Goal: Task Accomplishment & Management: Manage account settings

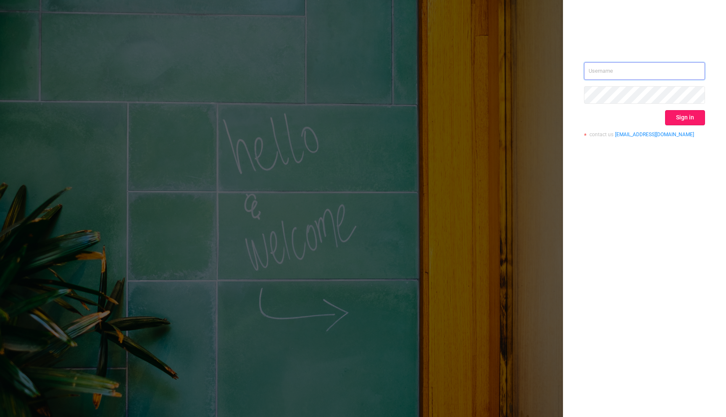
type input "[PERSON_NAME][EMAIL_ADDRESS][DOMAIN_NAME]"
click at [687, 118] on button "Sign in" at bounding box center [686, 117] width 40 height 15
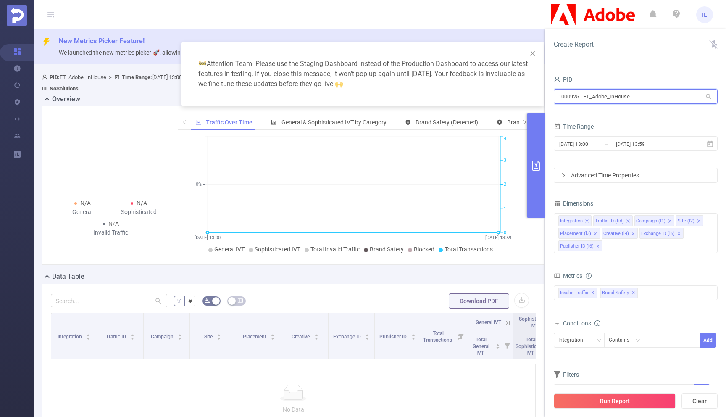
click at [602, 95] on input "1000925 - FT_Adobe_InHouse" at bounding box center [636, 96] width 164 height 15
paste input "41"
type input "1000941"
click at [608, 115] on li "1000941 - FT_Adobe_Publicis_EMEA 209M [78M rows]" at bounding box center [636, 113] width 164 height 13
click at [625, 143] on input "[DATE] 13:59" at bounding box center [650, 143] width 68 height 11
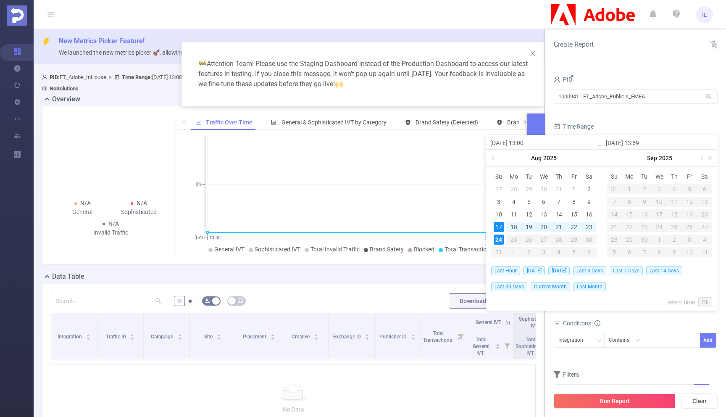
click at [621, 272] on span "Last 7 Days" at bounding box center [626, 270] width 33 height 9
type input "[DATE] 00:00"
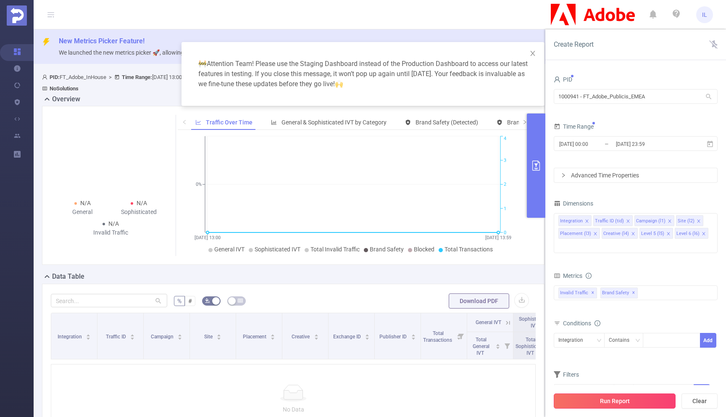
click at [611, 403] on button "Run Report" at bounding box center [615, 401] width 122 height 15
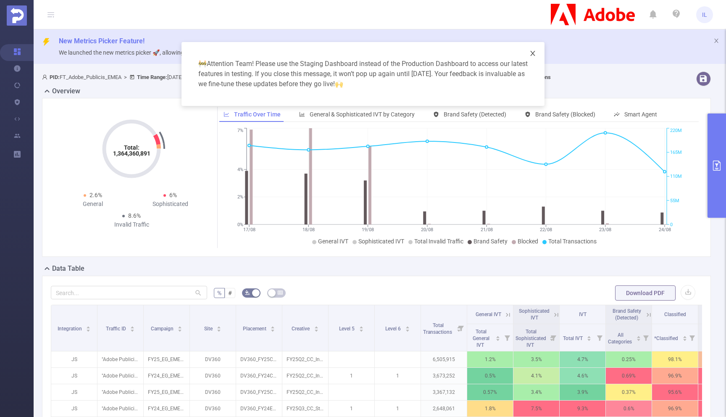
click at [536, 50] on icon "icon: close" at bounding box center [533, 53] width 7 height 7
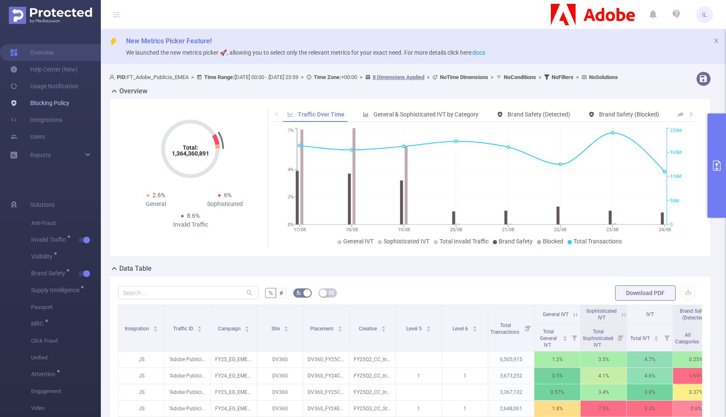
click at [57, 106] on link "Blocking Policy" at bounding box center [39, 103] width 59 height 17
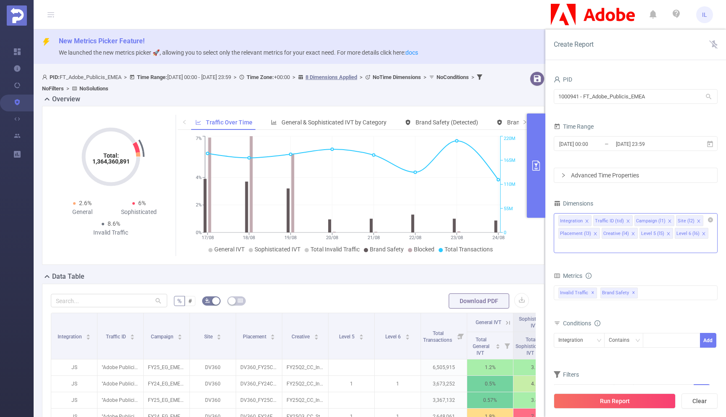
click at [668, 233] on icon "icon: close" at bounding box center [669, 234] width 4 height 4
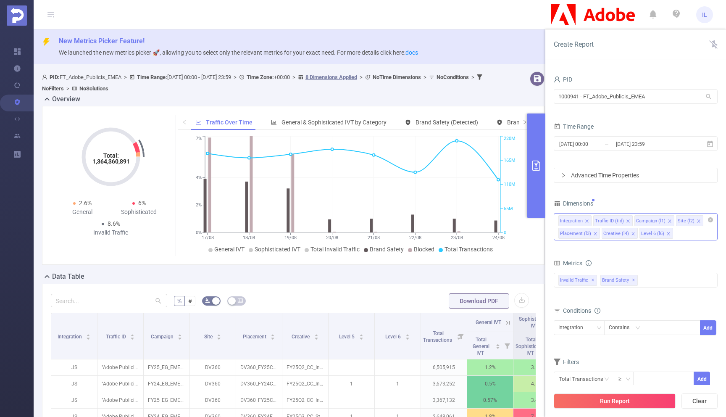
click at [667, 233] on icon "icon: close" at bounding box center [669, 234] width 4 height 4
click at [668, 222] on icon "icon: close" at bounding box center [670, 221] width 4 height 4
click at [590, 235] on icon "icon: close" at bounding box center [590, 234] width 4 height 4
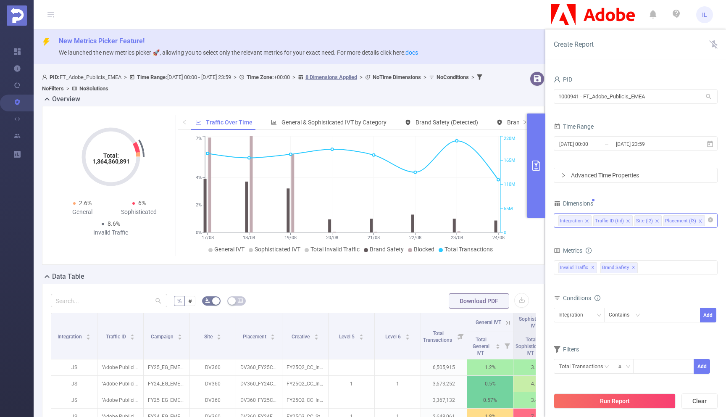
click at [699, 221] on icon "icon: close" at bounding box center [701, 221] width 4 height 4
click at [627, 220] on icon "icon: close" at bounding box center [628, 220] width 3 height 3
click at [643, 220] on div "Integration Site (l2)" at bounding box center [636, 221] width 155 height 14
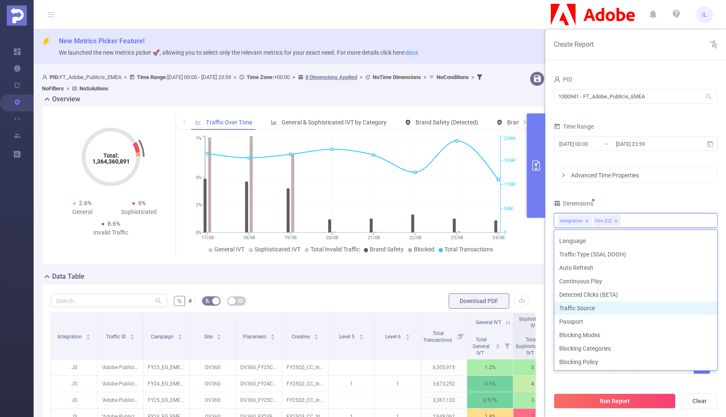
scroll to position [240, 0]
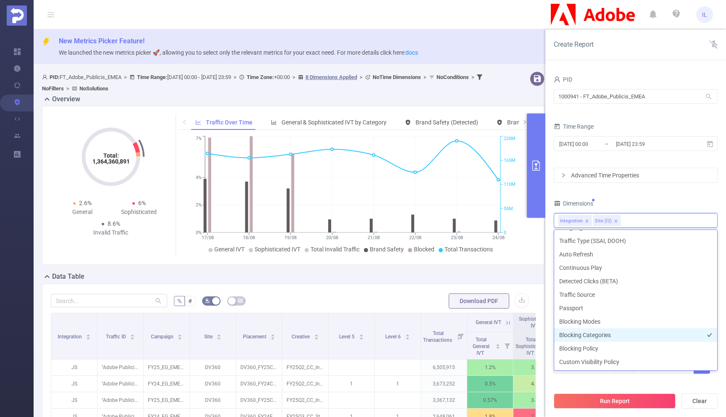
click at [597, 336] on li "Blocking Categories" at bounding box center [636, 334] width 163 height 13
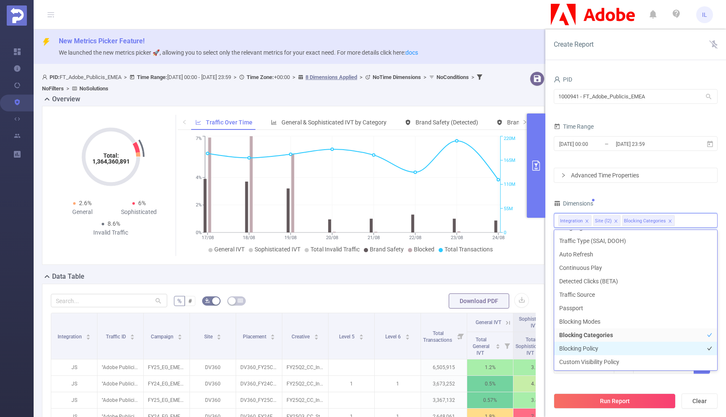
click at [596, 351] on li "Blocking Policy" at bounding box center [636, 348] width 163 height 13
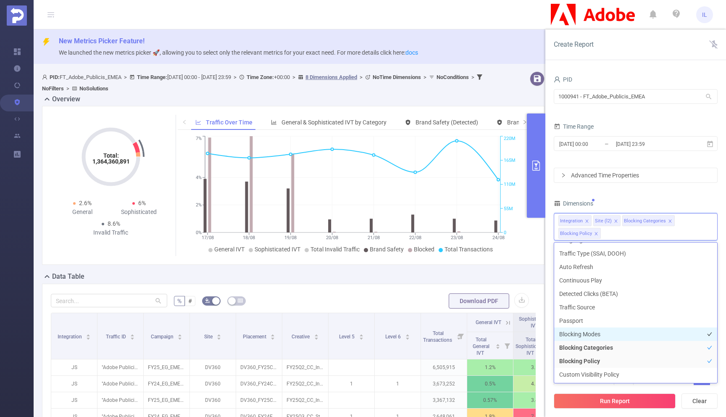
click at [597, 332] on li "Blocking Modes" at bounding box center [636, 334] width 163 height 13
click at [629, 390] on div "Run Report Clear" at bounding box center [636, 401] width 181 height 32
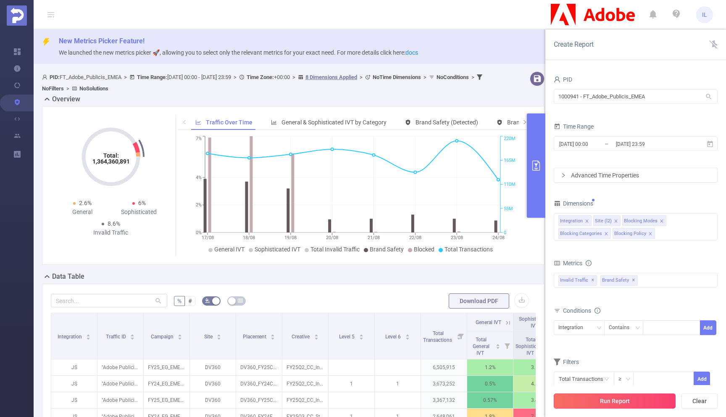
click at [617, 401] on button "Run Report" at bounding box center [615, 401] width 122 height 15
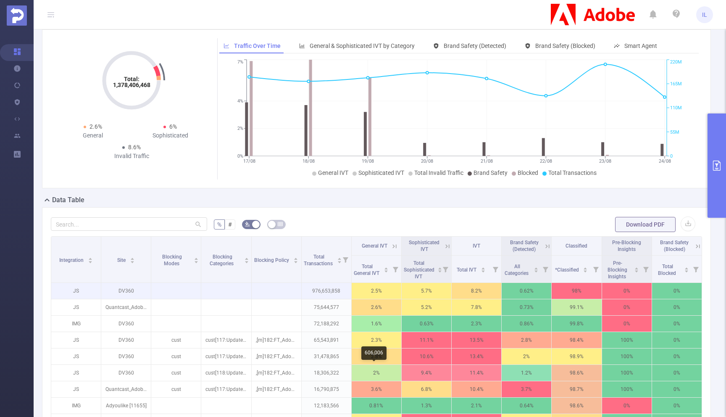
scroll to position [57, 0]
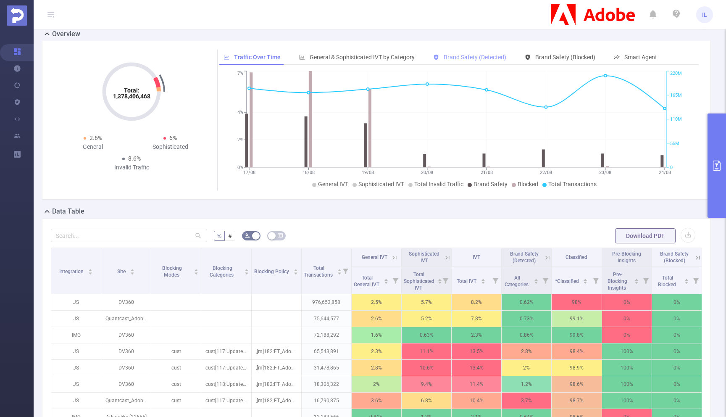
click at [473, 61] on div "Brand Safety (Detected)" at bounding box center [470, 58] width 82 height 16
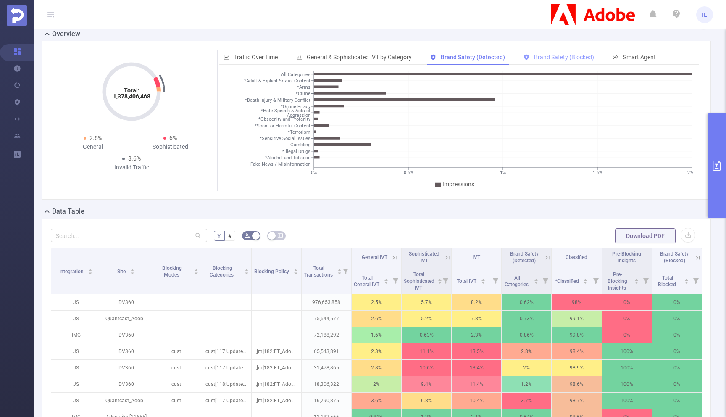
click at [548, 59] on span "Brand Safety (Blocked)" at bounding box center [564, 57] width 60 height 7
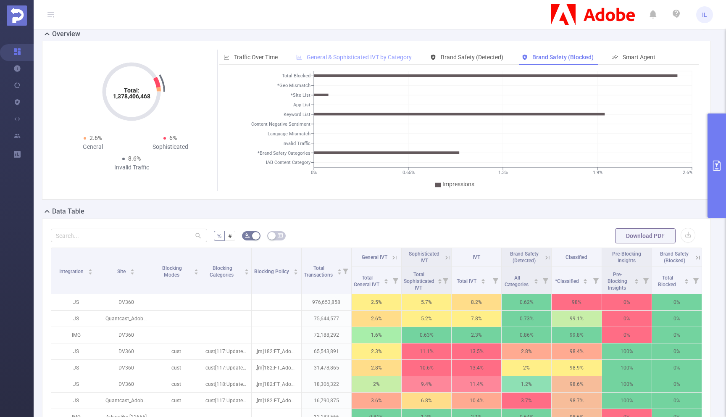
click at [328, 55] on span "General & Sophisticated IVT by Category" at bounding box center [359, 57] width 105 height 7
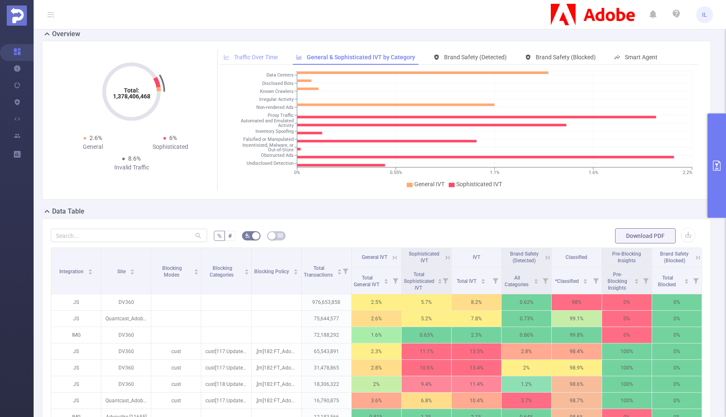
click at [263, 54] on span "Traffic Over Time" at bounding box center [256, 57] width 44 height 7
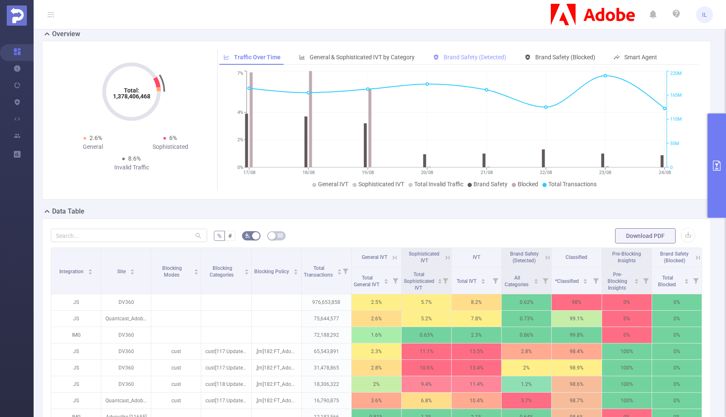
click at [451, 57] on span "Brand Safety (Detected)" at bounding box center [475, 57] width 63 height 7
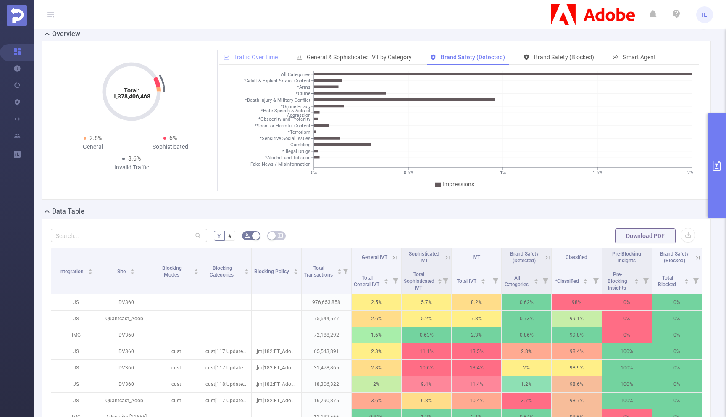
click at [253, 61] on div "Traffic Over Time" at bounding box center [250, 58] width 63 height 16
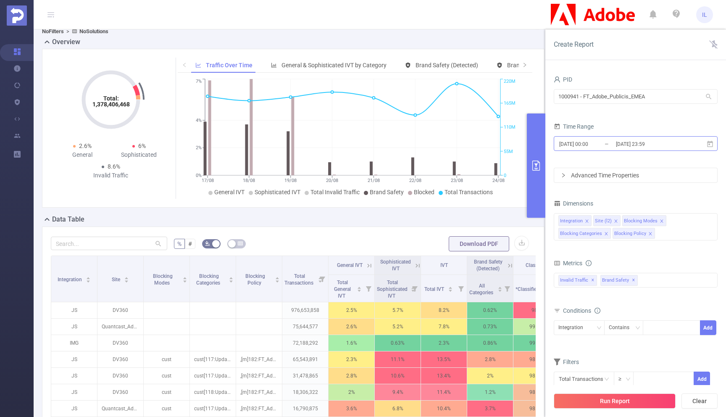
click at [666, 145] on input "[DATE] 23:59" at bounding box center [650, 143] width 68 height 11
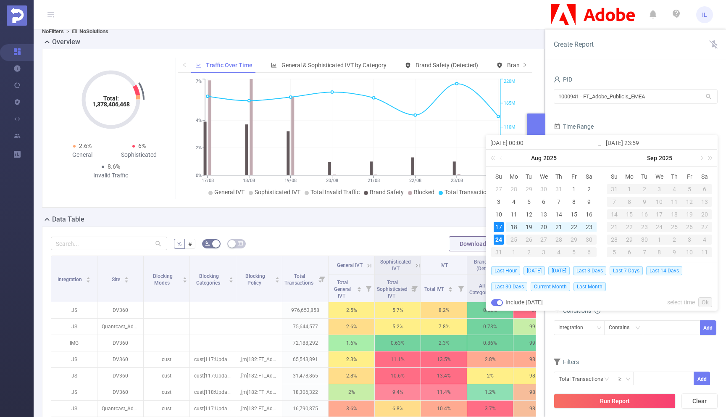
click at [501, 225] on div "17" at bounding box center [499, 227] width 10 height 10
click at [511, 227] on div "18" at bounding box center [514, 227] width 10 height 10
type input "[DATE] 23:59"
click at [707, 301] on link "Ok" at bounding box center [706, 302] width 14 height 10
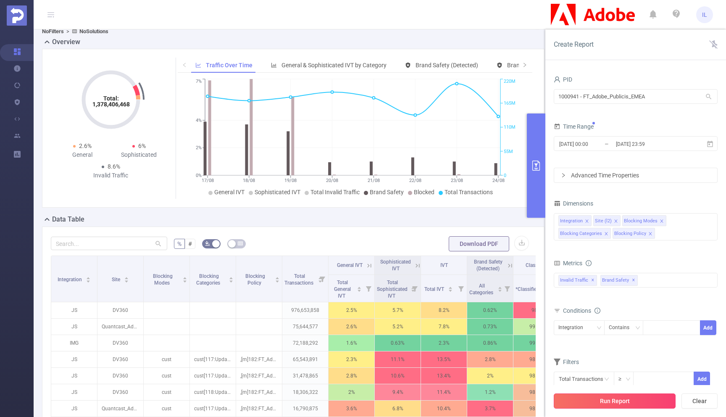
click at [645, 402] on button "Run Report" at bounding box center [615, 401] width 122 height 15
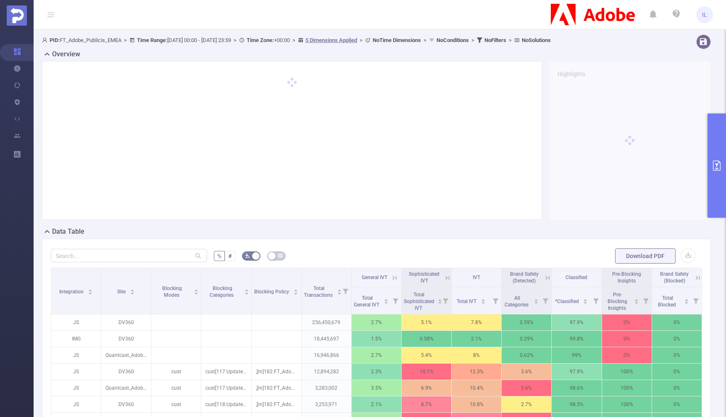
scroll to position [57, 0]
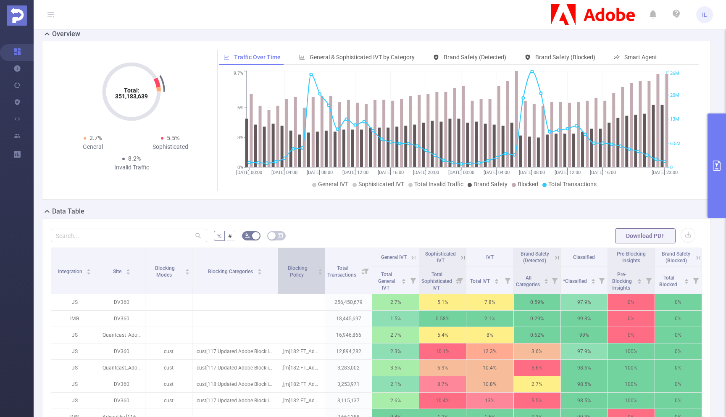
drag, startPoint x: 248, startPoint y: 284, endPoint x: 277, endPoint y: 286, distance: 29.1
click at [277, 267] on tr "Integration Site Blocking Modes Blocking Categories Blocking Policy Total Trans…" at bounding box center [376, 257] width 651 height 19
click at [543, 51] on div "Brand Safety (Blocked)" at bounding box center [560, 58] width 79 height 16
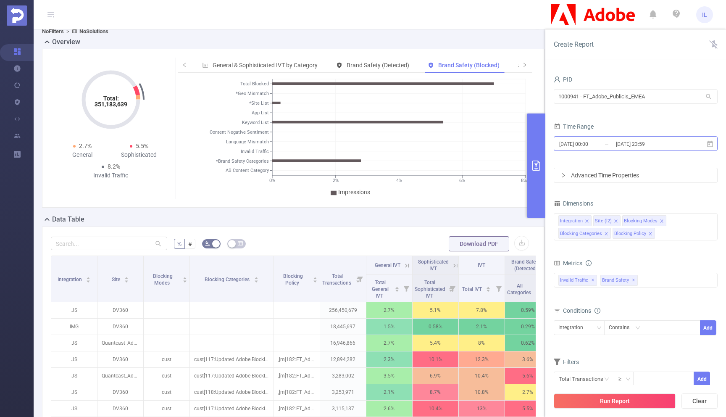
click at [651, 143] on input "[DATE] 23:59" at bounding box center [650, 143] width 68 height 11
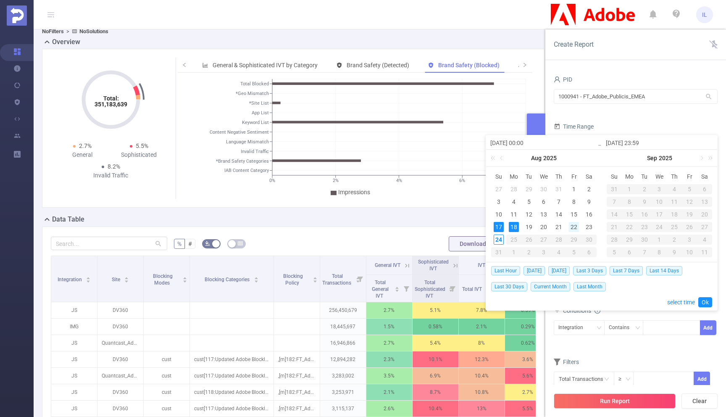
click at [571, 225] on div "22" at bounding box center [574, 227] width 10 height 10
click at [554, 225] on div "21" at bounding box center [559, 227] width 10 height 10
type input "[DATE] 00:00"
type input "[DATE] 23:59"
type input "[DATE] 00:00"
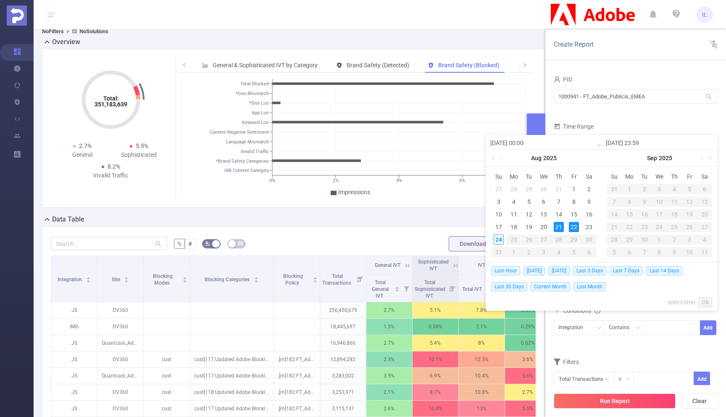
type input "[DATE] 23:59"
click at [544, 225] on div "20" at bounding box center [544, 227] width 10 height 10
click at [570, 226] on div "22" at bounding box center [574, 227] width 10 height 10
type input "[DATE] 00:00"
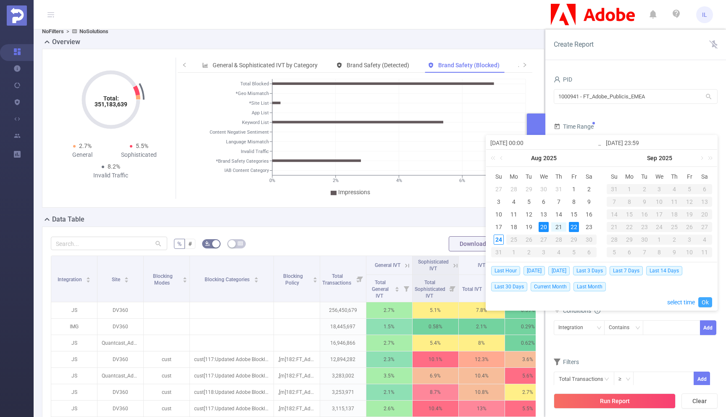
click at [704, 300] on link "Ok" at bounding box center [706, 302] width 14 height 10
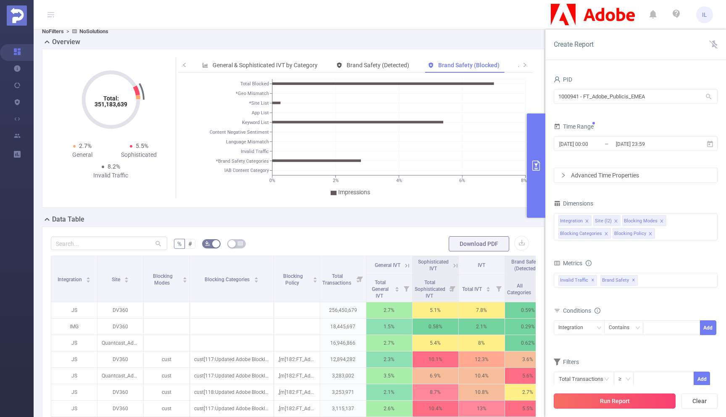
click at [623, 400] on button "Run Report" at bounding box center [615, 401] width 122 height 15
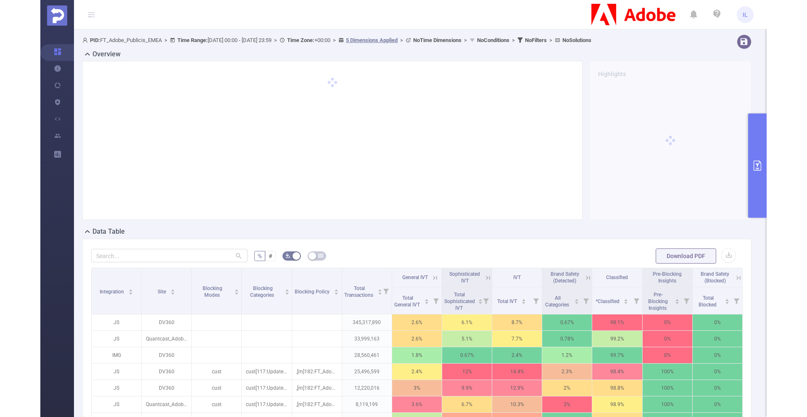
scroll to position [57, 0]
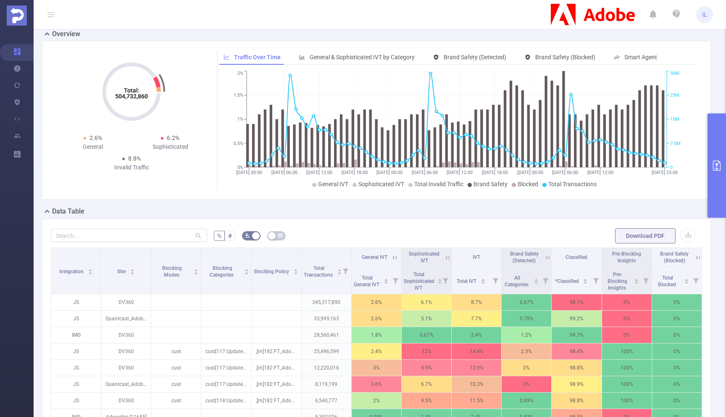
click at [479, 48] on div "Total: 504,732,860 Total: 504,732,860 2.6% General 6.2% Sophisticated 8.8% Inva…" at bounding box center [376, 120] width 669 height 159
click at [482, 58] on span "Brand Safety (Detected)" at bounding box center [475, 57] width 63 height 7
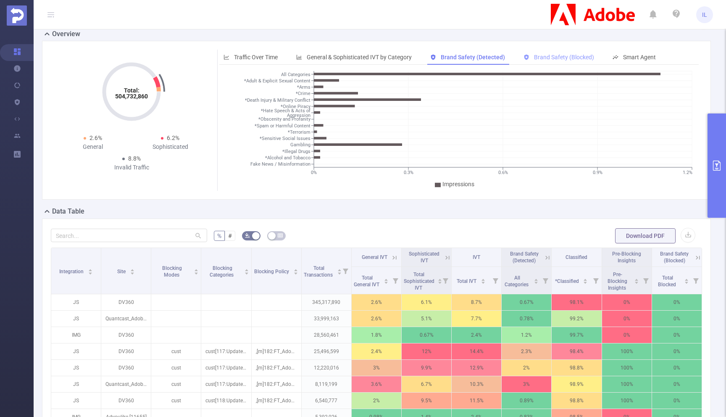
click at [557, 57] on span "Brand Safety (Blocked)" at bounding box center [564, 57] width 60 height 7
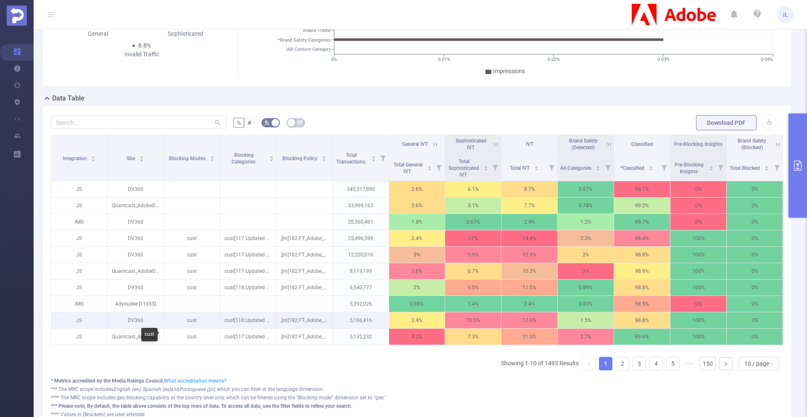
scroll to position [171, 0]
click at [617, 369] on link "2" at bounding box center [622, 363] width 13 height 13
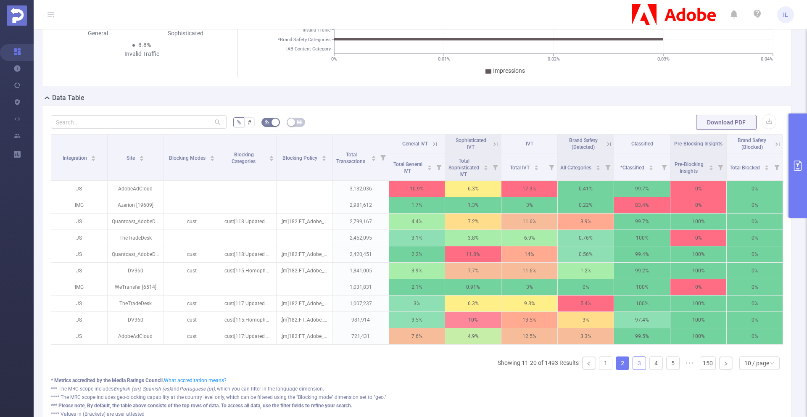
click at [633, 368] on li "3" at bounding box center [639, 363] width 13 height 13
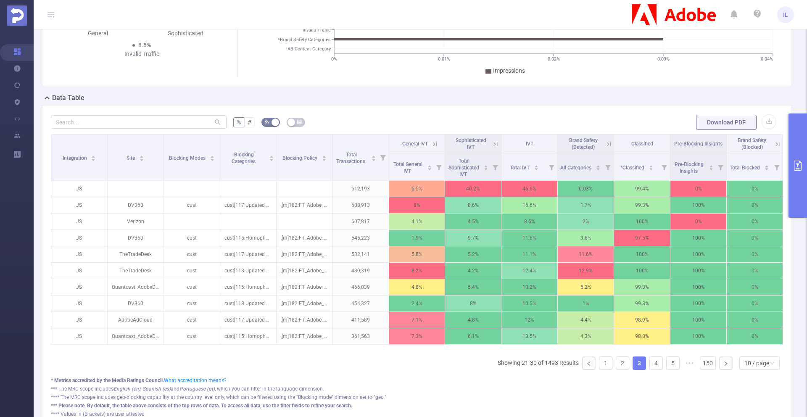
click at [639, 368] on link "3" at bounding box center [639, 363] width 13 height 13
click at [650, 368] on link "4" at bounding box center [656, 363] width 13 height 13
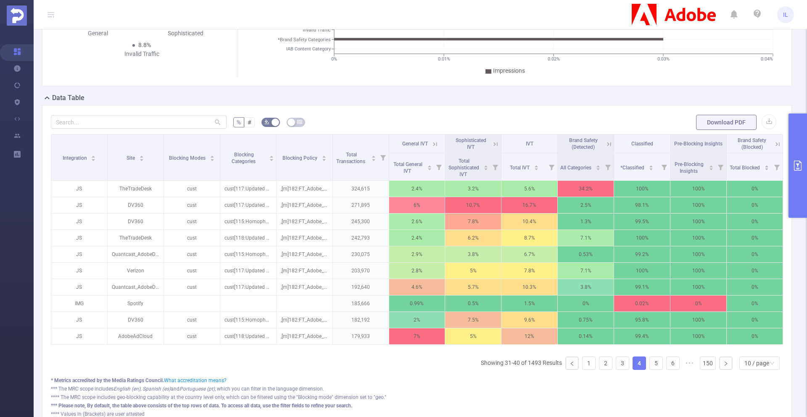
click at [657, 367] on ul "Showing 31-40 of 1493 Results 1 2 3 4 5 6 ••• 150 10 / page" at bounding box center [632, 363] width 302 height 13
click at [667, 366] on link "6" at bounding box center [673, 363] width 13 height 13
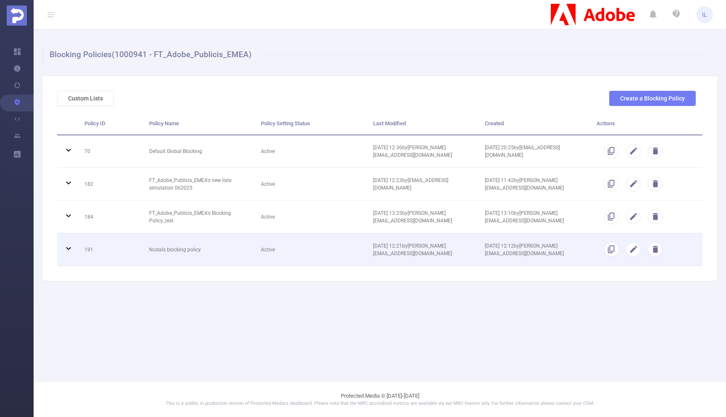
click at [305, 245] on td "Active" at bounding box center [311, 249] width 112 height 33
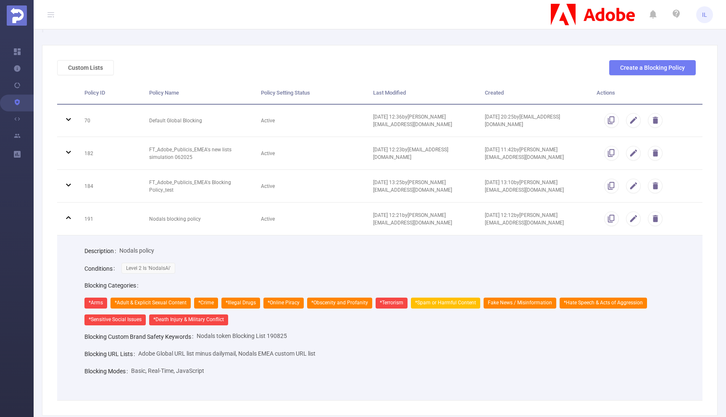
scroll to position [47, 0]
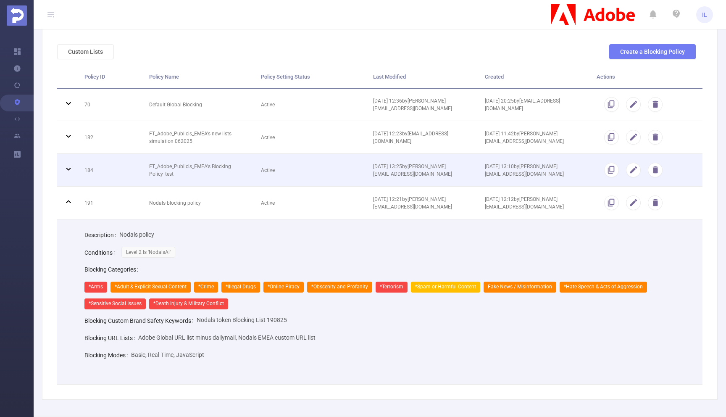
click at [318, 177] on td "Active" at bounding box center [311, 170] width 112 height 33
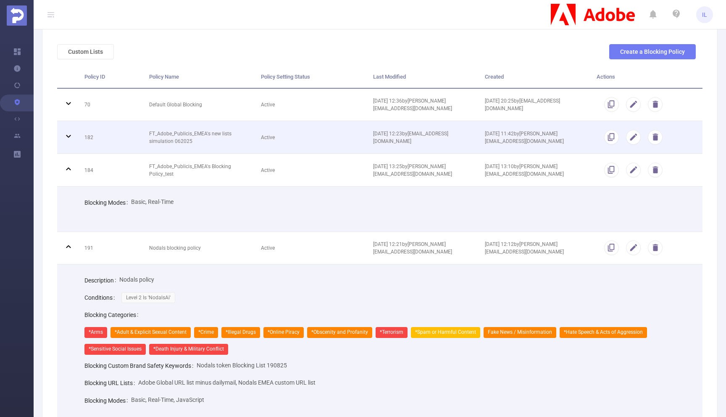
click at [338, 135] on td "Active" at bounding box center [311, 137] width 112 height 33
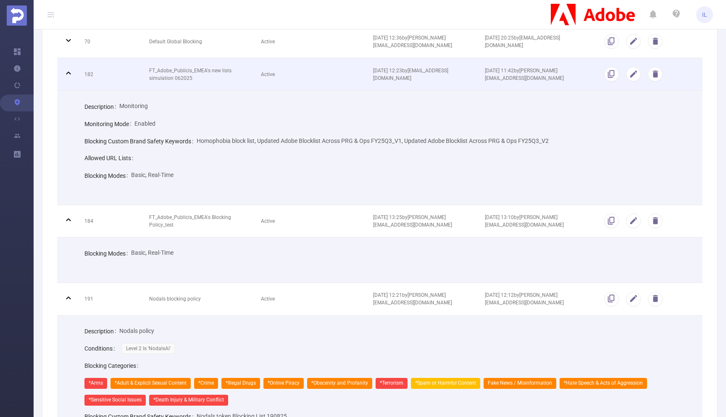
scroll to position [101, 0]
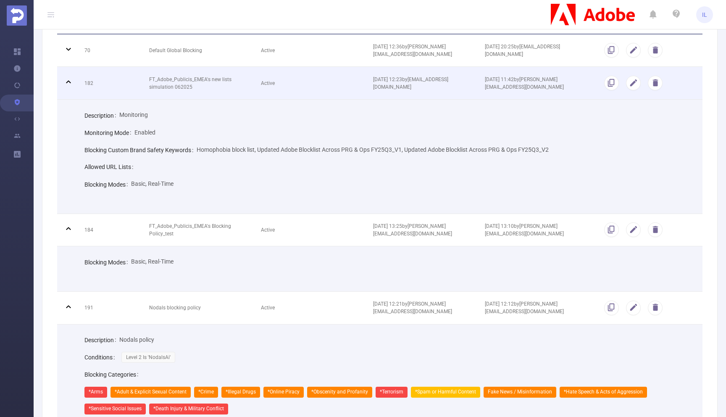
click at [317, 92] on td "Active" at bounding box center [311, 83] width 112 height 33
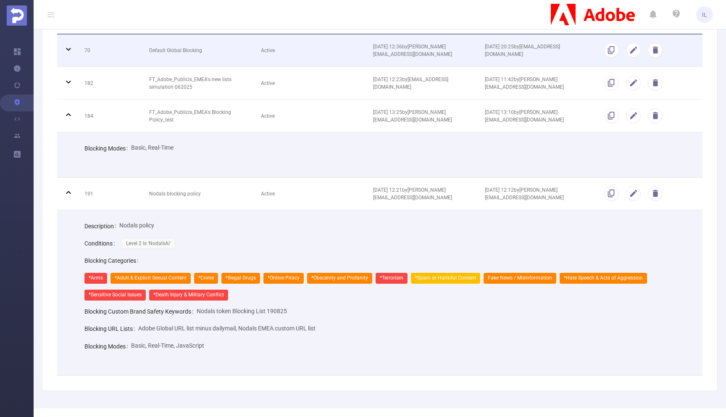
click at [312, 51] on td "Active" at bounding box center [311, 50] width 112 height 33
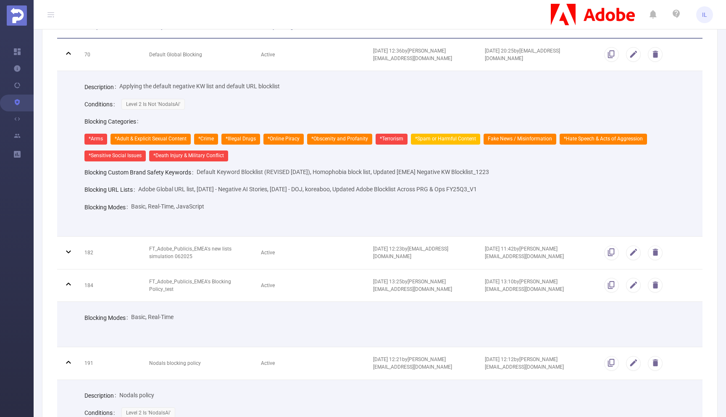
scroll to position [0, 0]
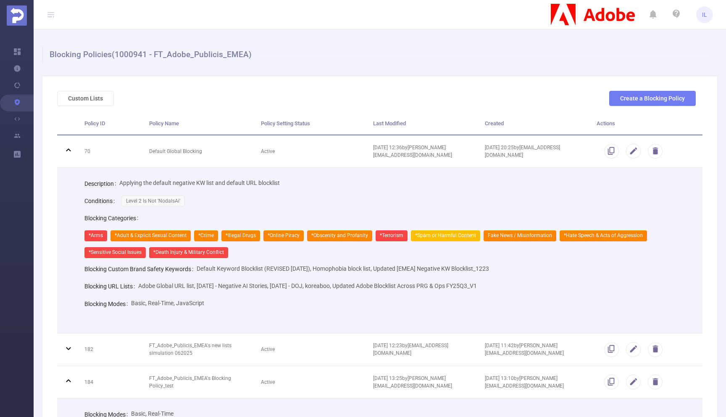
click at [132, 53] on h1 "Blocking Policies (1000941 - FT_Adobe_Publicis_EMEA)" at bounding box center [376, 54] width 669 height 17
copy h1 "1000941"
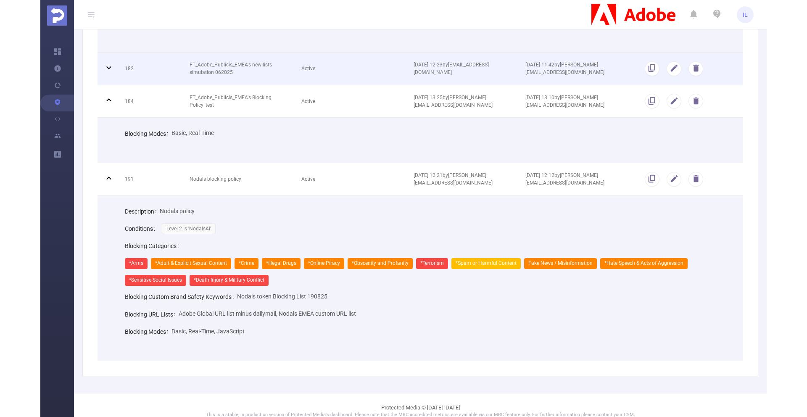
scroll to position [282, 0]
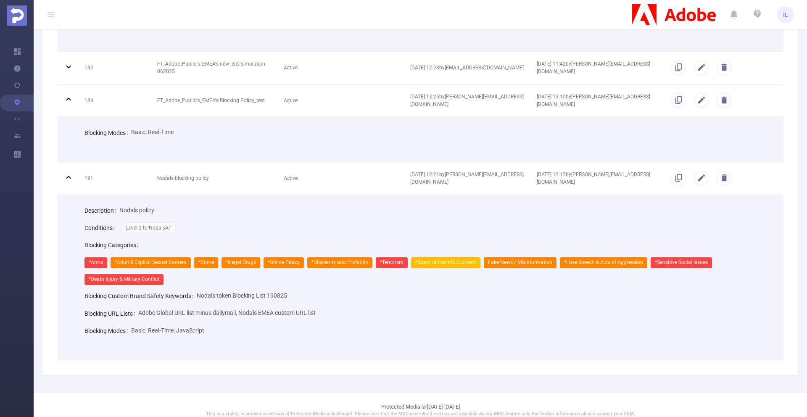
click at [242, 141] on div "Blocking Modes Basic, Real-Time" at bounding box center [427, 136] width 693 height 24
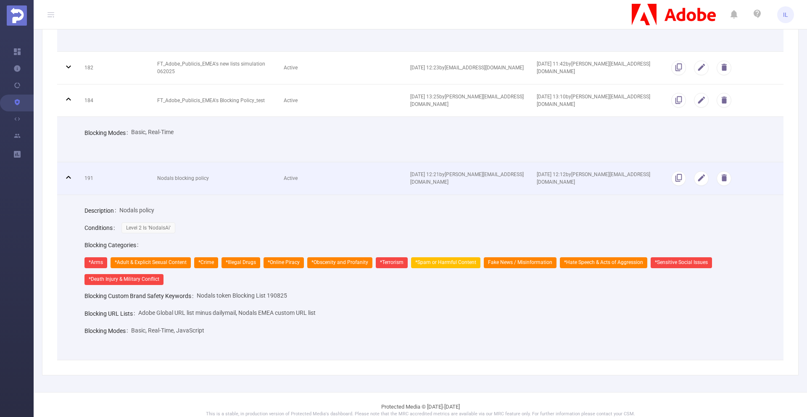
click at [120, 179] on td "191" at bounding box center [114, 178] width 73 height 33
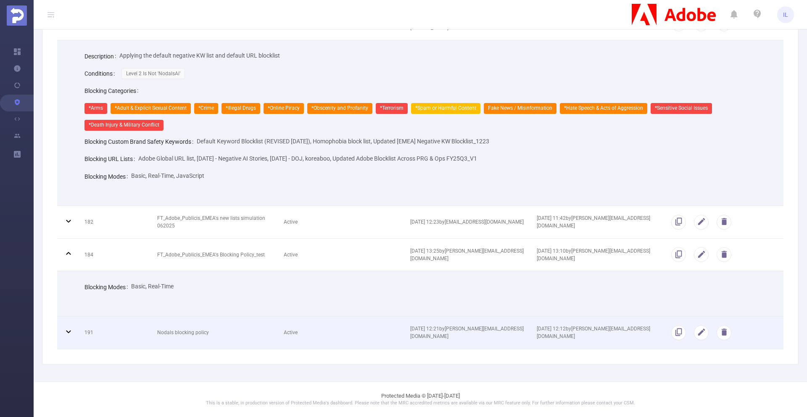
scroll to position [126, 0]
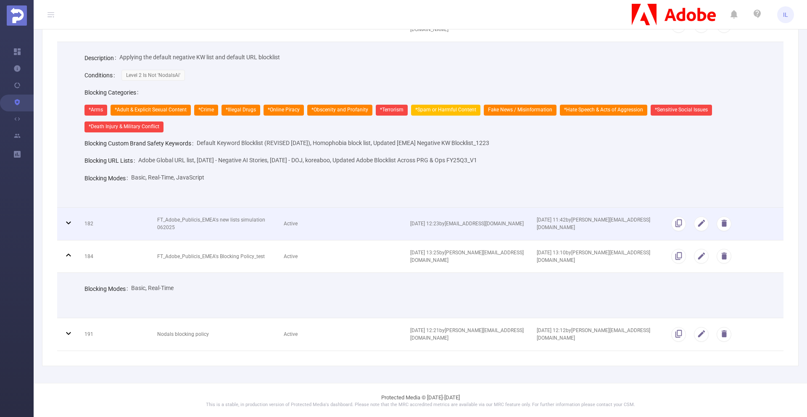
click at [117, 222] on td "182" at bounding box center [114, 224] width 73 height 33
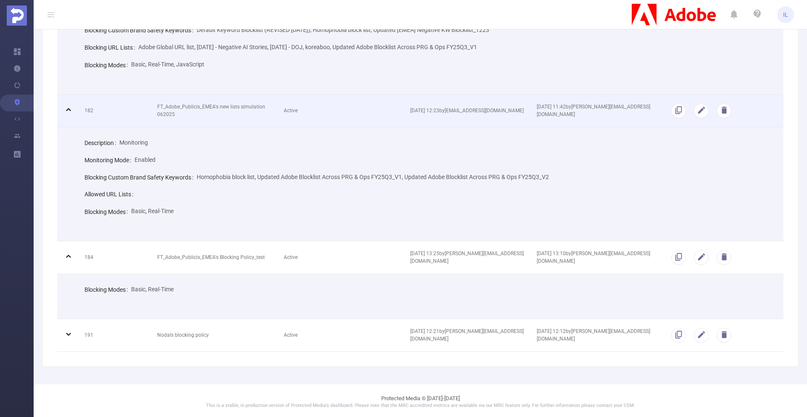
click at [67, 109] on icon at bounding box center [68, 110] width 10 height 10
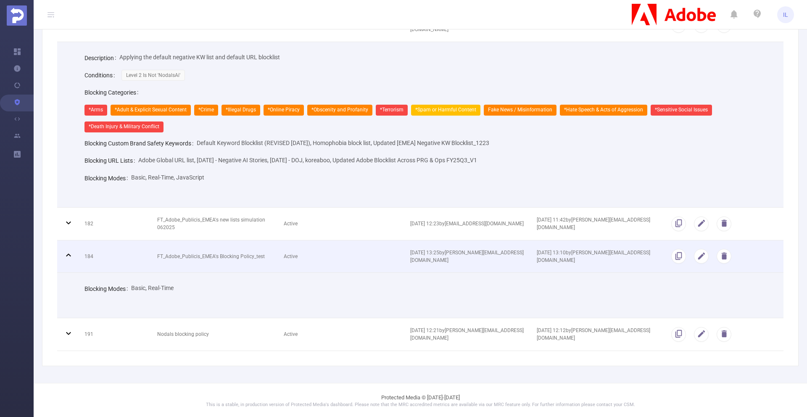
click at [71, 254] on icon at bounding box center [68, 255] width 10 height 10
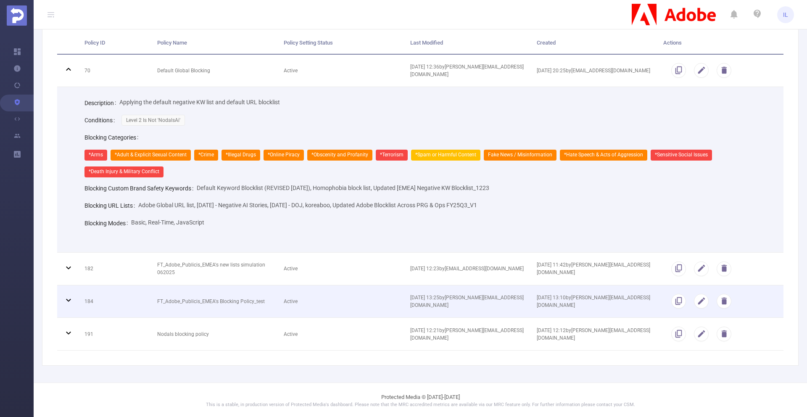
click at [63, 290] on td at bounding box center [67, 301] width 21 height 33
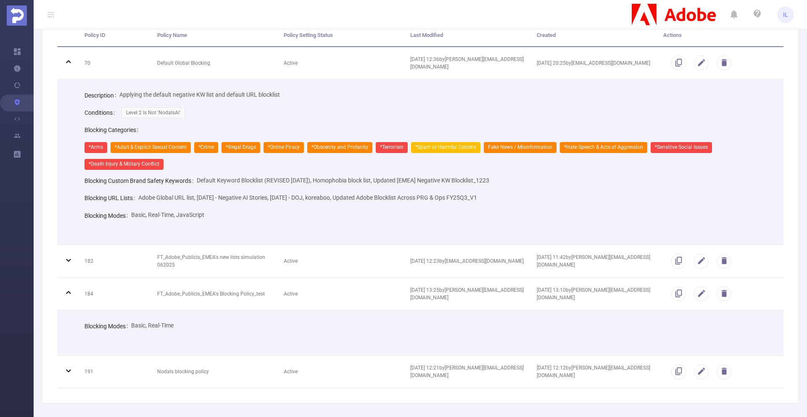
scroll to position [78, 0]
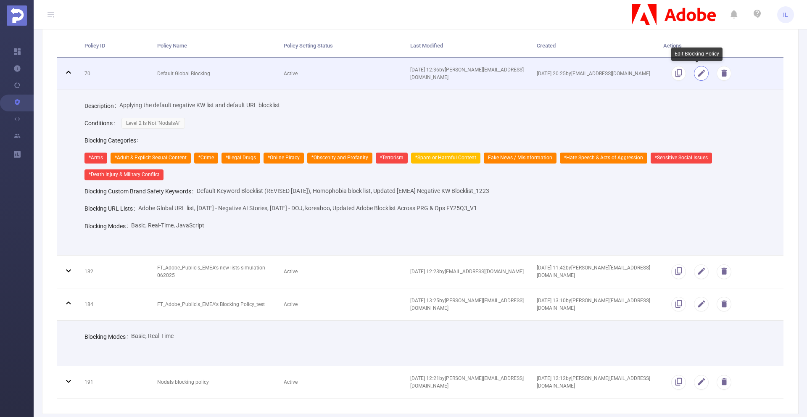
click at [695, 75] on button "button" at bounding box center [701, 73] width 15 height 15
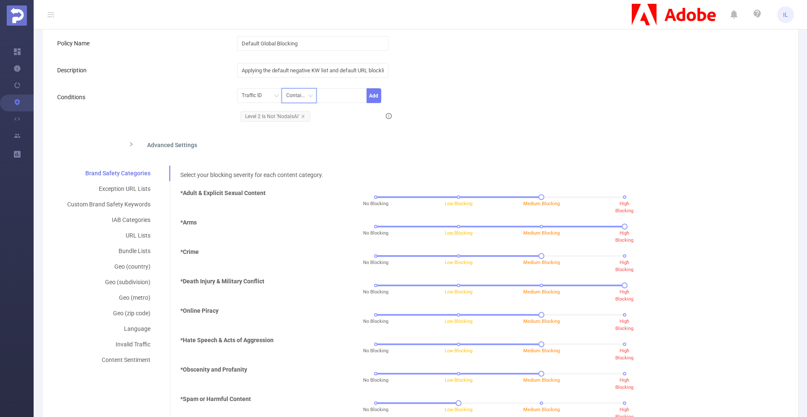
click at [308, 98] on icon "icon: down" at bounding box center [310, 95] width 5 height 5
click at [537, 106] on div "Traffic ID Contains Add Level 2 Is Not 'NodalsAi'" at bounding box center [447, 107] width 420 height 37
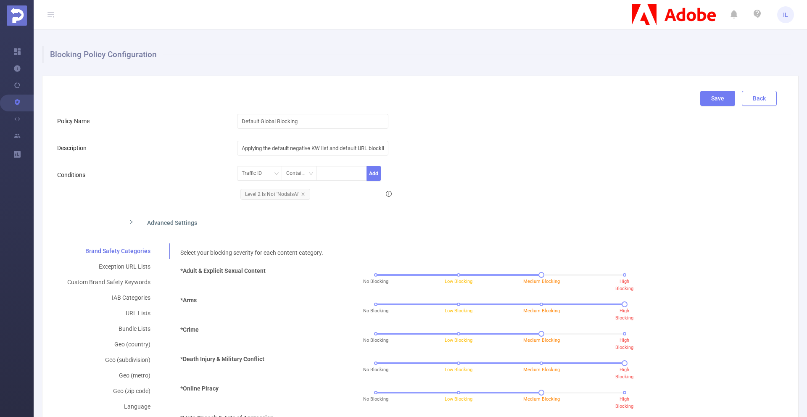
click at [726, 100] on button "Back" at bounding box center [759, 98] width 35 height 15
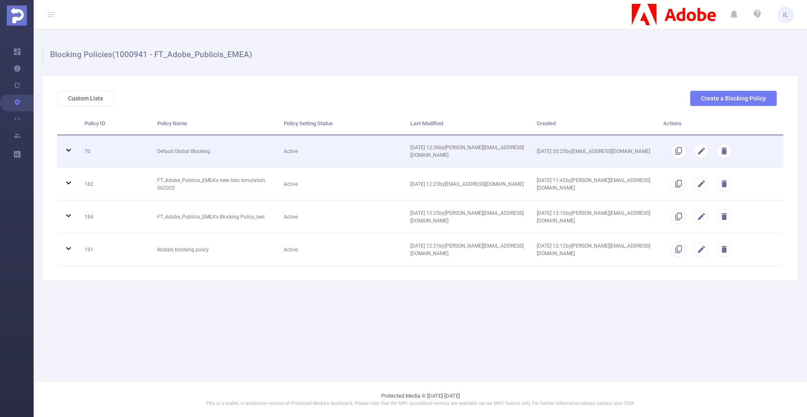
click at [262, 154] on td "Default Global Blocking" at bounding box center [214, 151] width 127 height 33
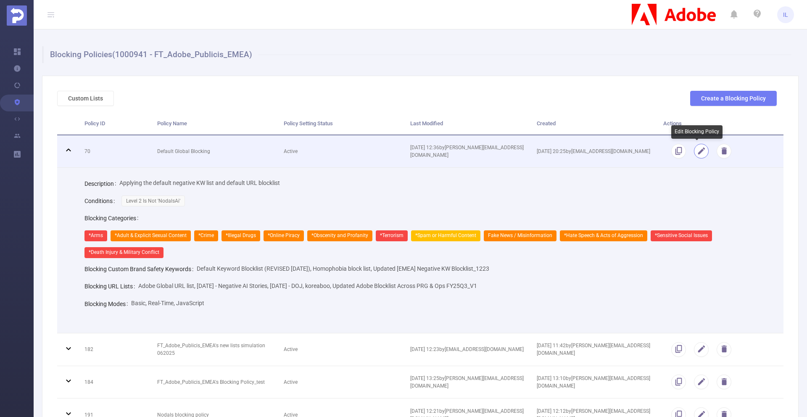
click at [695, 148] on button "button" at bounding box center [701, 151] width 15 height 15
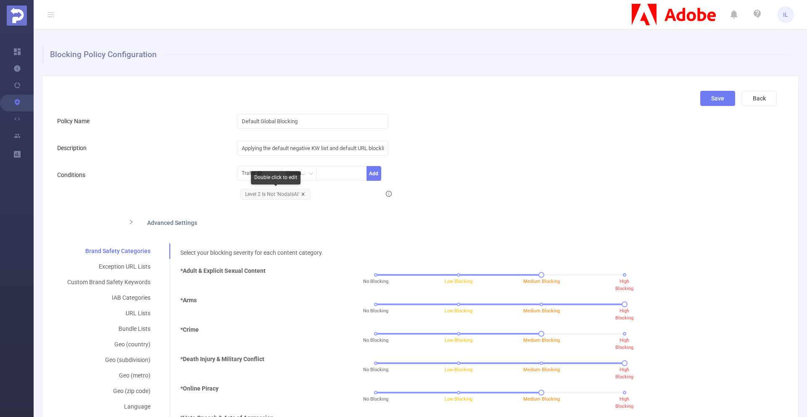
click at [301, 193] on icon "icon: close" at bounding box center [303, 194] width 4 height 4
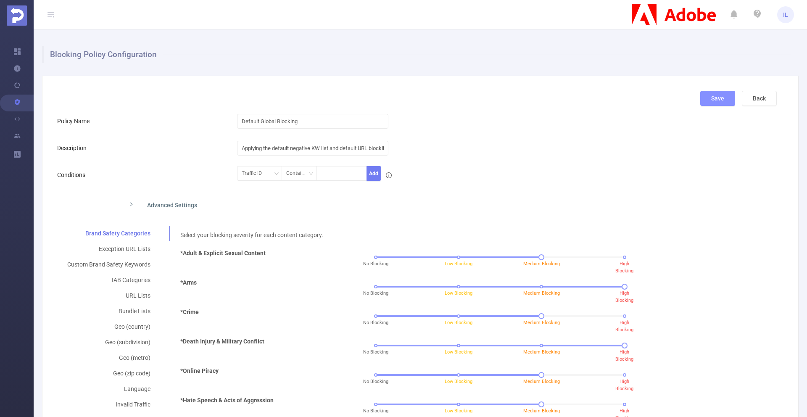
click at [709, 98] on button "Save" at bounding box center [717, 98] width 35 height 15
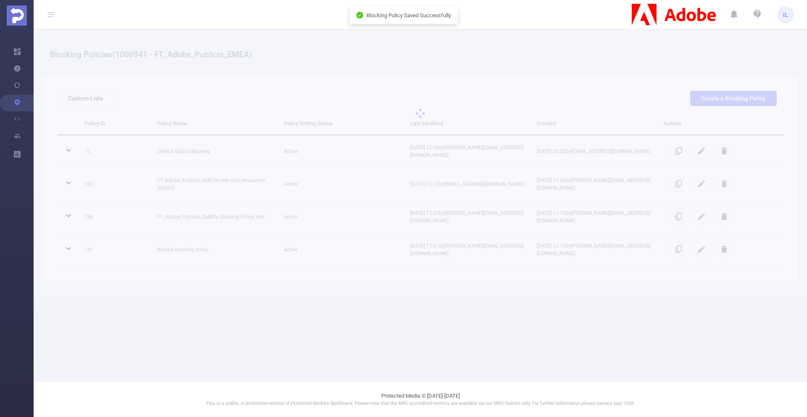
click at [237, 248] on div "Blocking Policies (1000941 - FT_Adobe_Publicis_EMEA) Custom Lists Create a Bloc…" at bounding box center [421, 163] width 774 height 269
click at [384, 251] on div "Blocking Policies (1000941 - FT_Adobe_Publicis_EMEA) Custom Lists Create a Bloc…" at bounding box center [421, 163] width 774 height 269
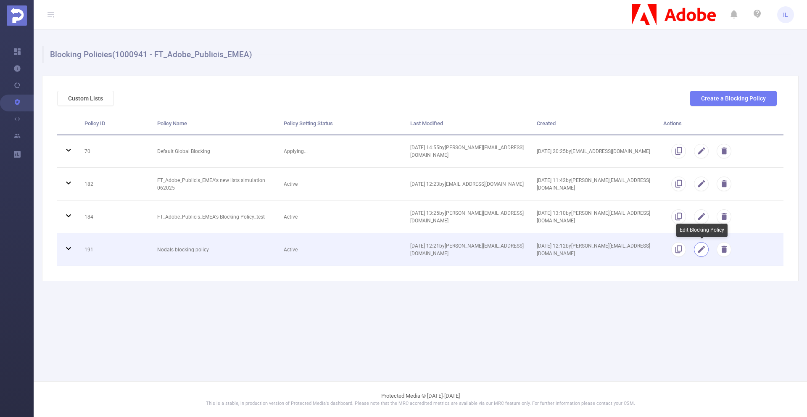
click at [703, 249] on button "button" at bounding box center [701, 249] width 15 height 15
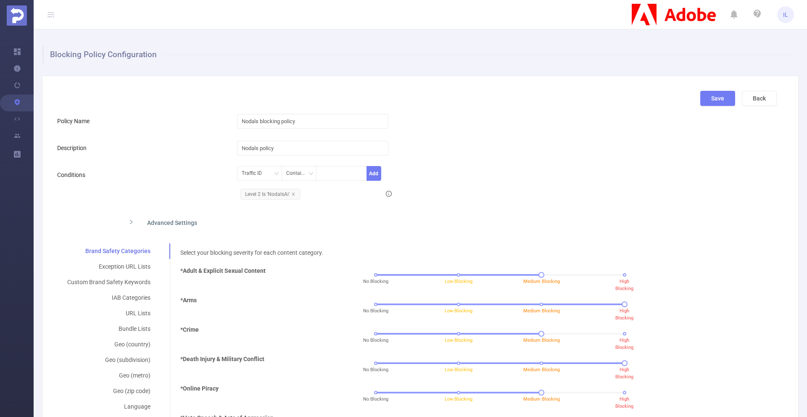
click at [156, 222] on div "Advanced Settings" at bounding box center [338, 222] width 432 height 18
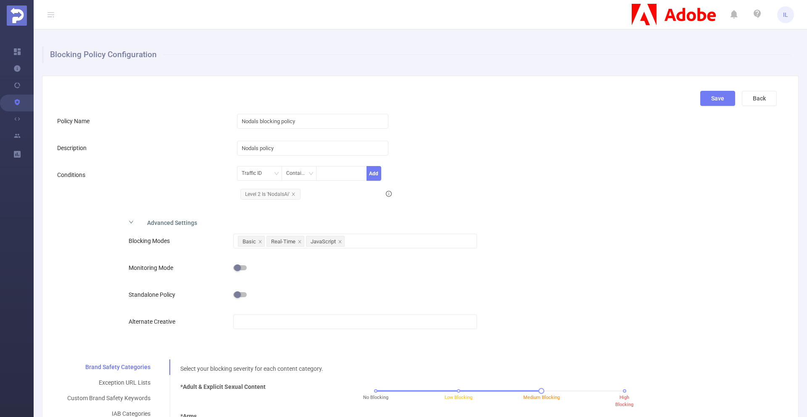
click at [238, 293] on button "button" at bounding box center [239, 294] width 13 height 5
click at [707, 96] on button "Save" at bounding box center [717, 98] width 35 height 15
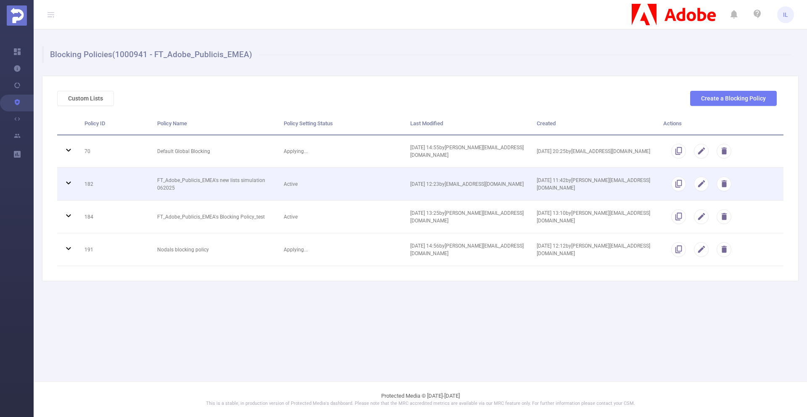
click at [481, 199] on td "08/07/2025 12:23 by jaya.pawar@publicismedia.com" at bounding box center [467, 184] width 127 height 33
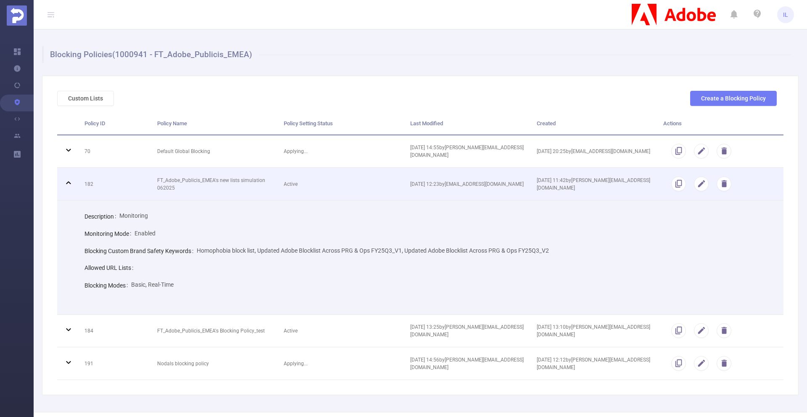
click at [484, 192] on td "08/07/2025 12:23 by jaya.pawar@publicismedia.com" at bounding box center [467, 184] width 127 height 33
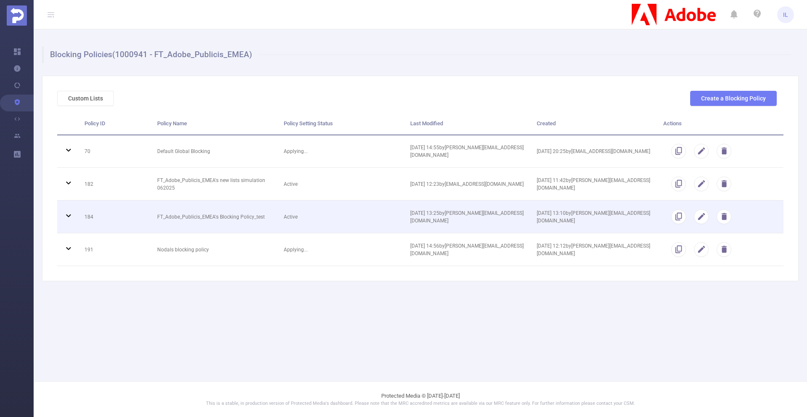
click at [485, 218] on td "12/06/2025 13:25 by vishali.nt@publicismedia.com" at bounding box center [467, 217] width 127 height 33
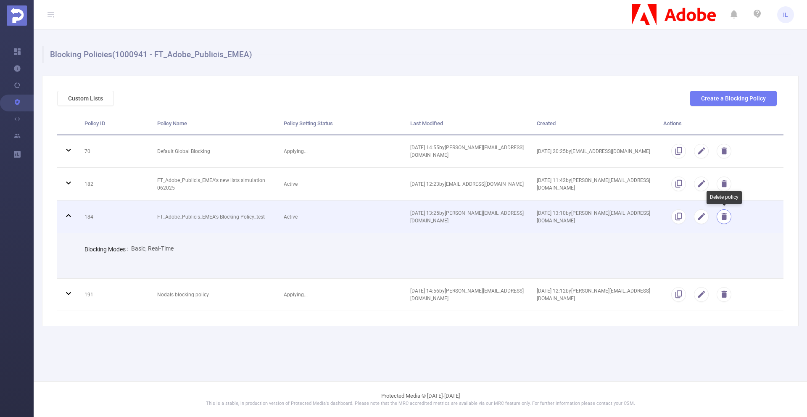
click at [725, 217] on button "button" at bounding box center [724, 216] width 15 height 15
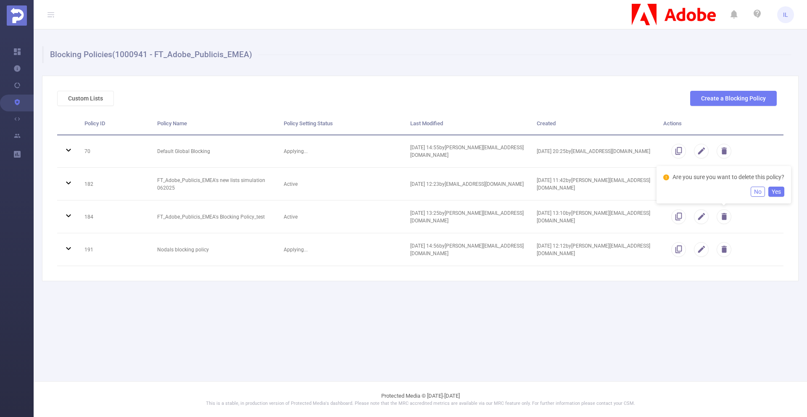
click at [726, 192] on button "Yes" at bounding box center [777, 192] width 16 height 10
